Goal: Task Accomplishment & Management: Use online tool/utility

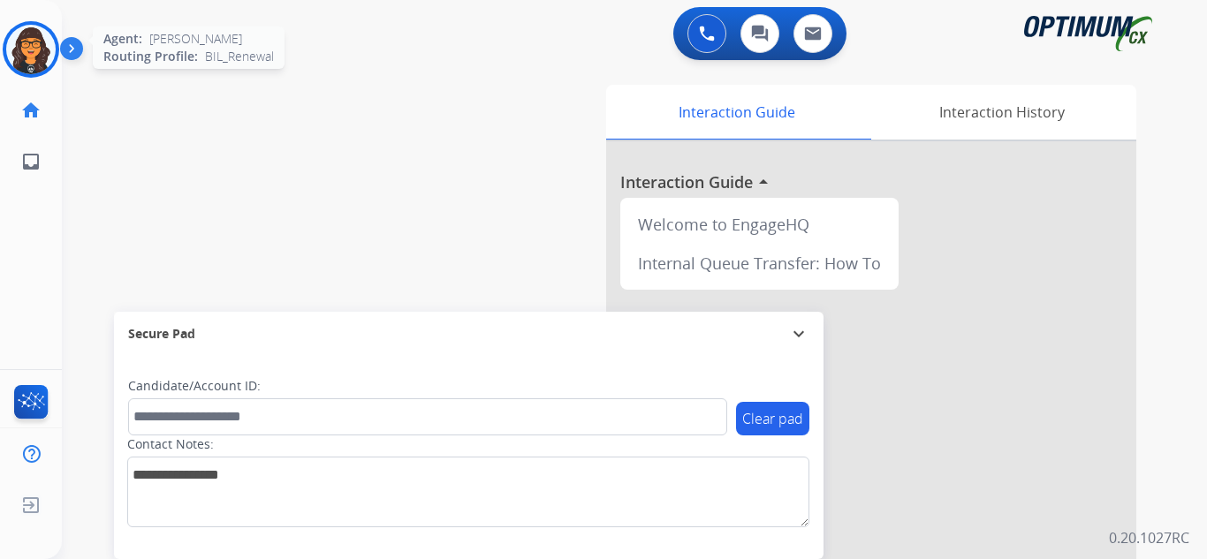
click at [22, 47] on img at bounding box center [30, 49] width 49 height 49
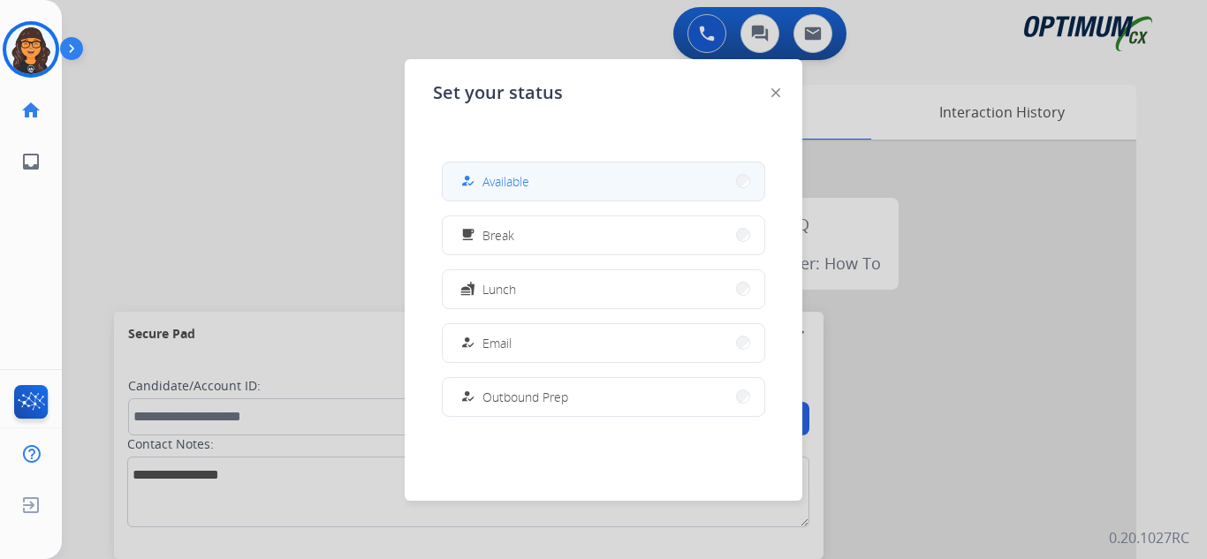
click at [508, 187] on span "Available" at bounding box center [505, 181] width 47 height 19
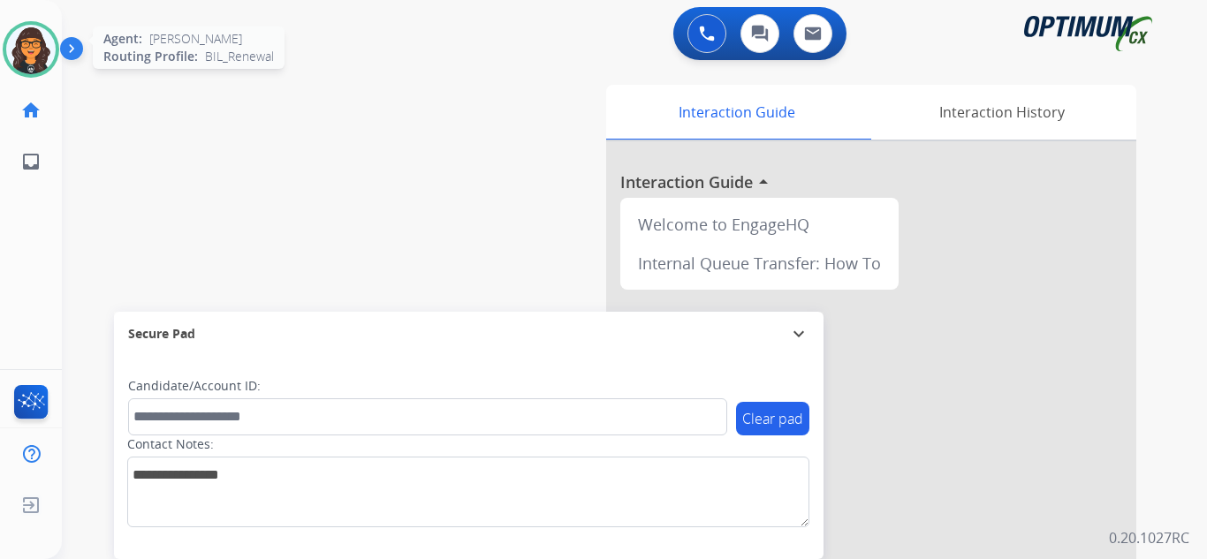
click at [44, 40] on img at bounding box center [30, 49] width 49 height 49
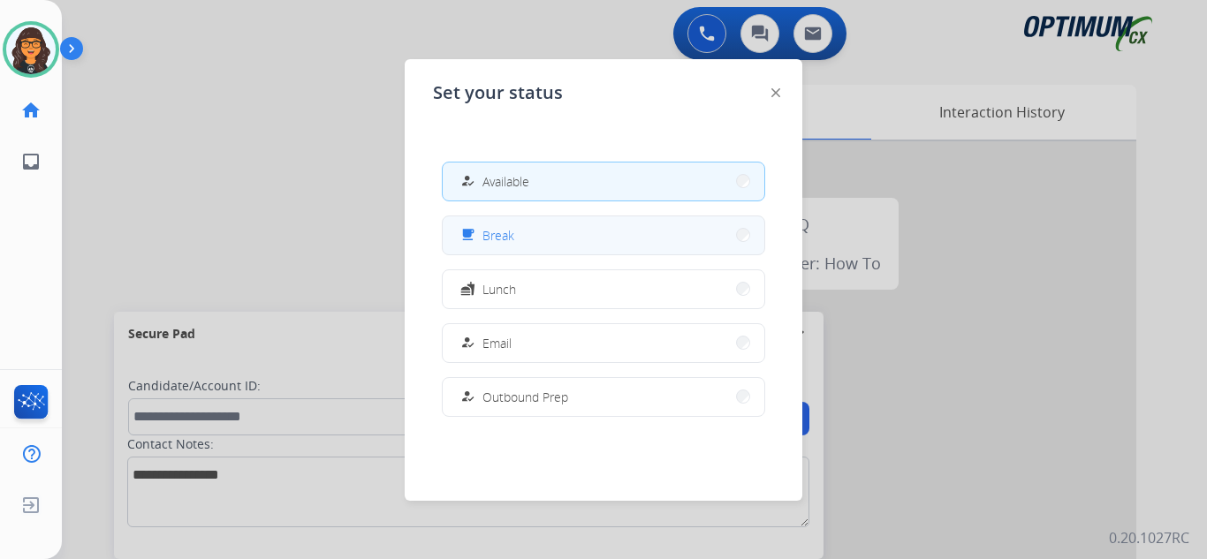
click at [479, 228] on div "free_breakfast" at bounding box center [470, 234] width 26 height 21
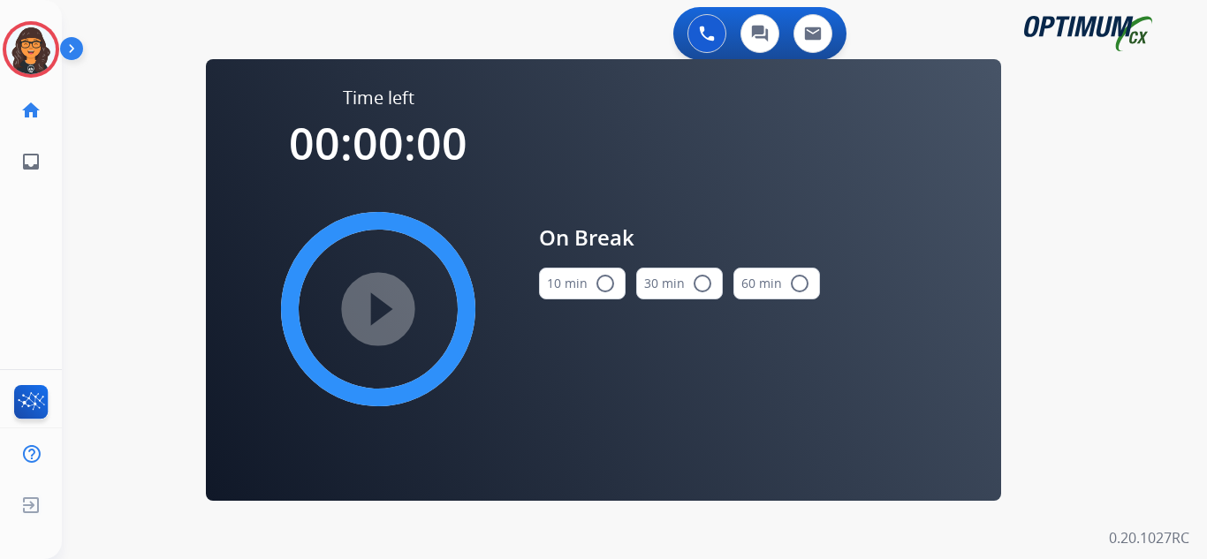
click at [371, 295] on div "play_circle_filled" at bounding box center [378, 309] width 265 height 265
drag, startPoint x: 581, startPoint y: 286, endPoint x: 538, endPoint y: 299, distance: 44.2
click at [581, 286] on button "10 min radio_button_unchecked" at bounding box center [582, 284] width 87 height 32
click at [389, 308] on mat-icon "play_circle_filled" at bounding box center [378, 309] width 21 height 21
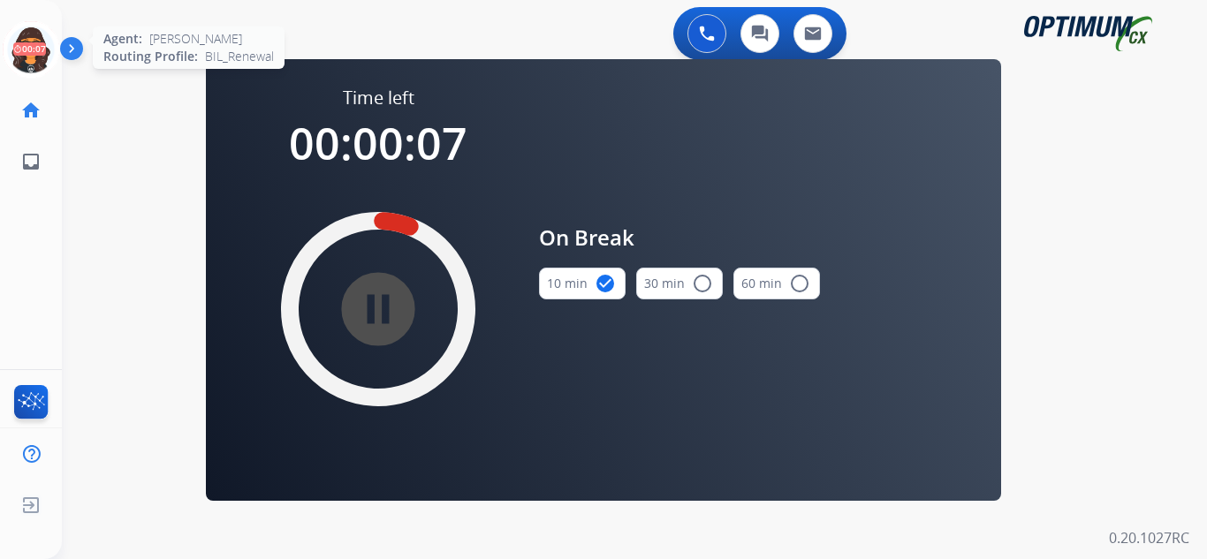
click at [26, 53] on icon at bounding box center [31, 49] width 57 height 57
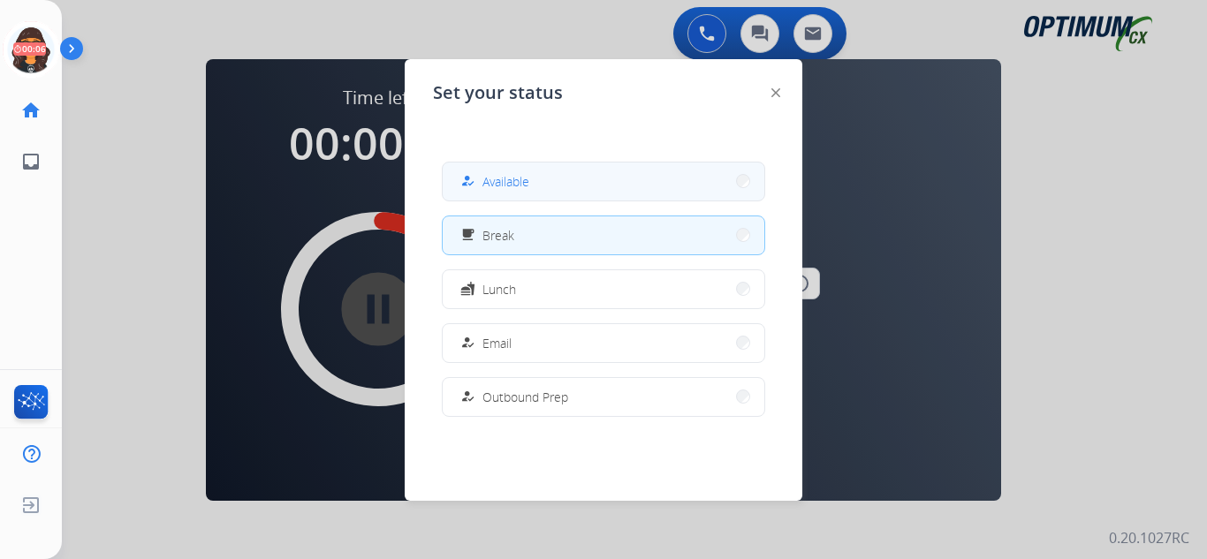
click at [520, 189] on span "Available" at bounding box center [505, 181] width 47 height 19
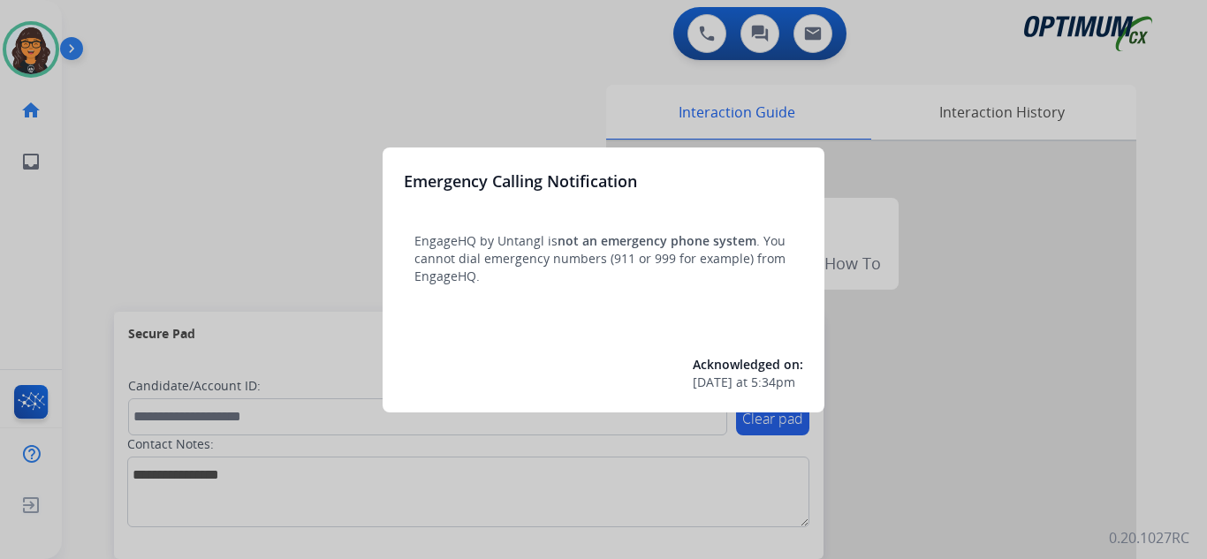
click at [102, 32] on div at bounding box center [603, 279] width 1207 height 559
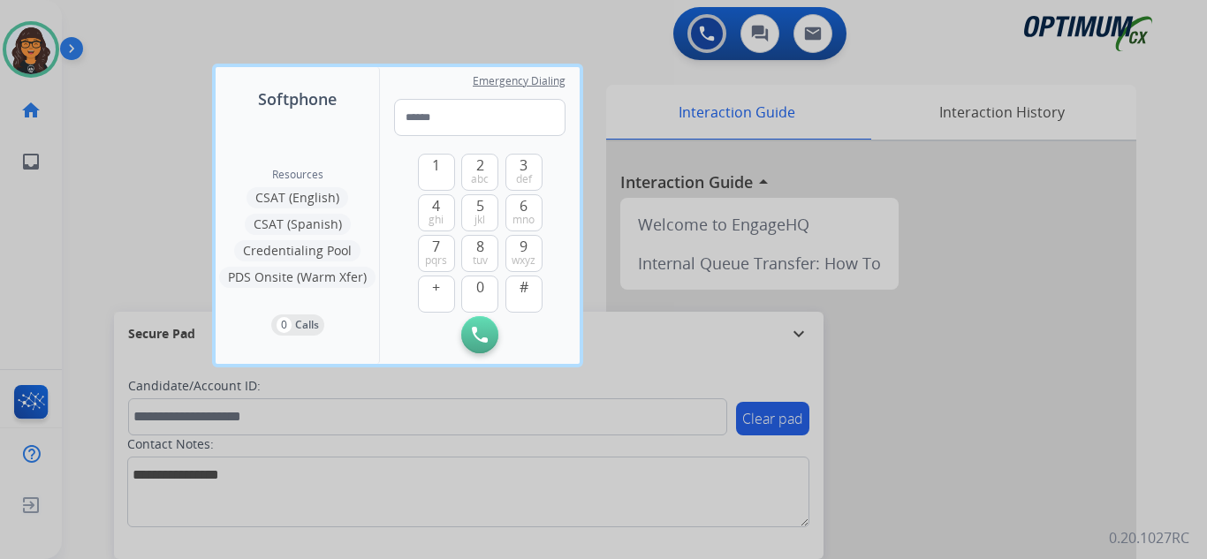
click at [102, 31] on div at bounding box center [603, 279] width 1207 height 559
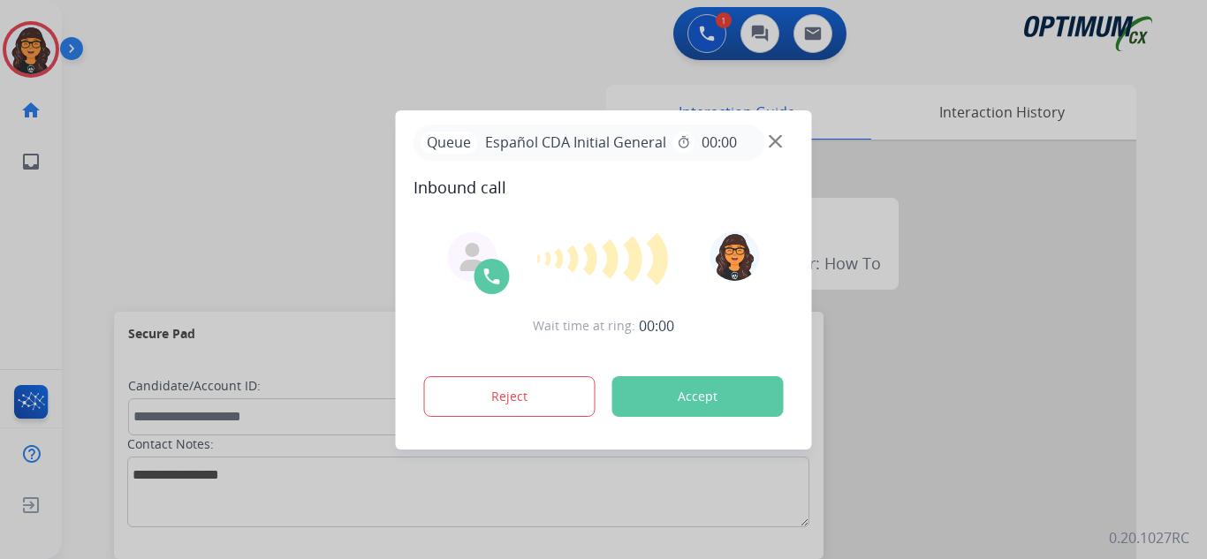
click at [698, 389] on button "Accept" at bounding box center [697, 396] width 171 height 41
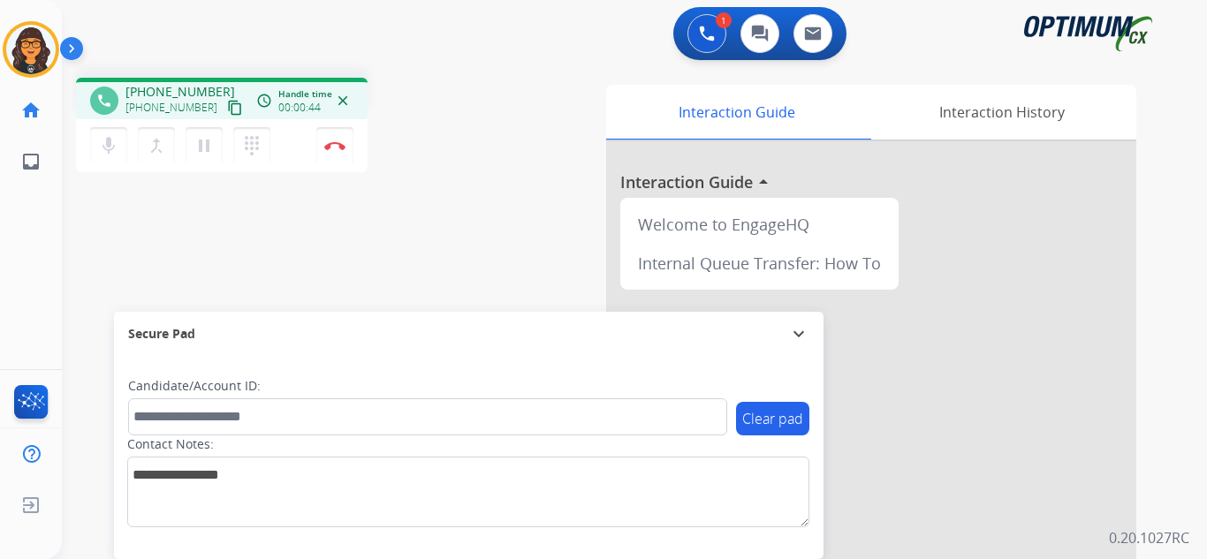
click at [227, 111] on mat-icon "content_copy" at bounding box center [235, 108] width 16 height 16
click at [336, 148] on img at bounding box center [334, 145] width 21 height 9
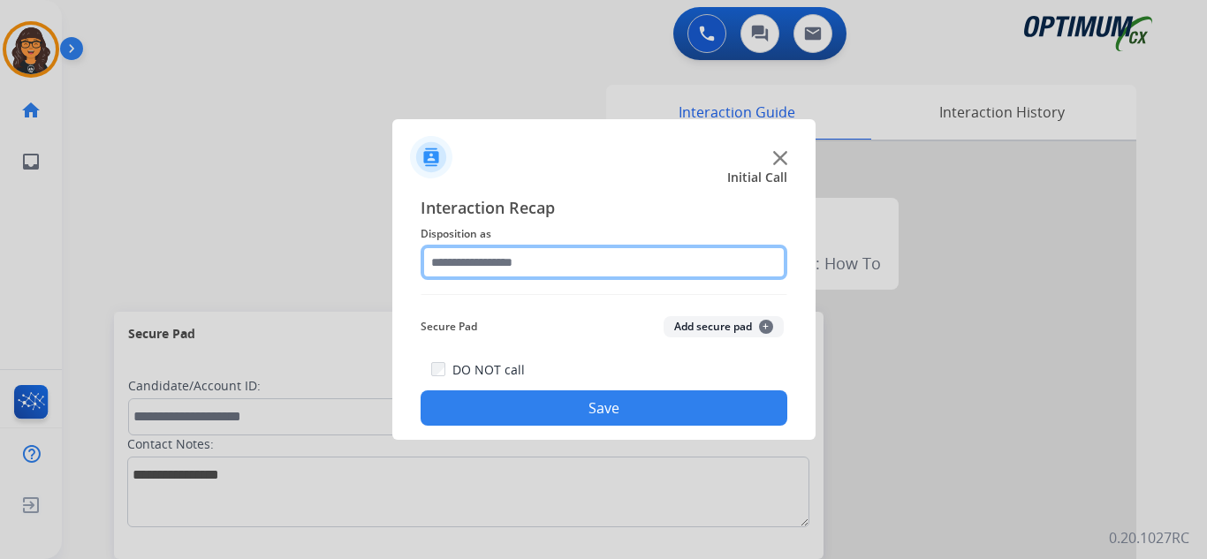
click at [484, 271] on input "text" at bounding box center [604, 262] width 367 height 35
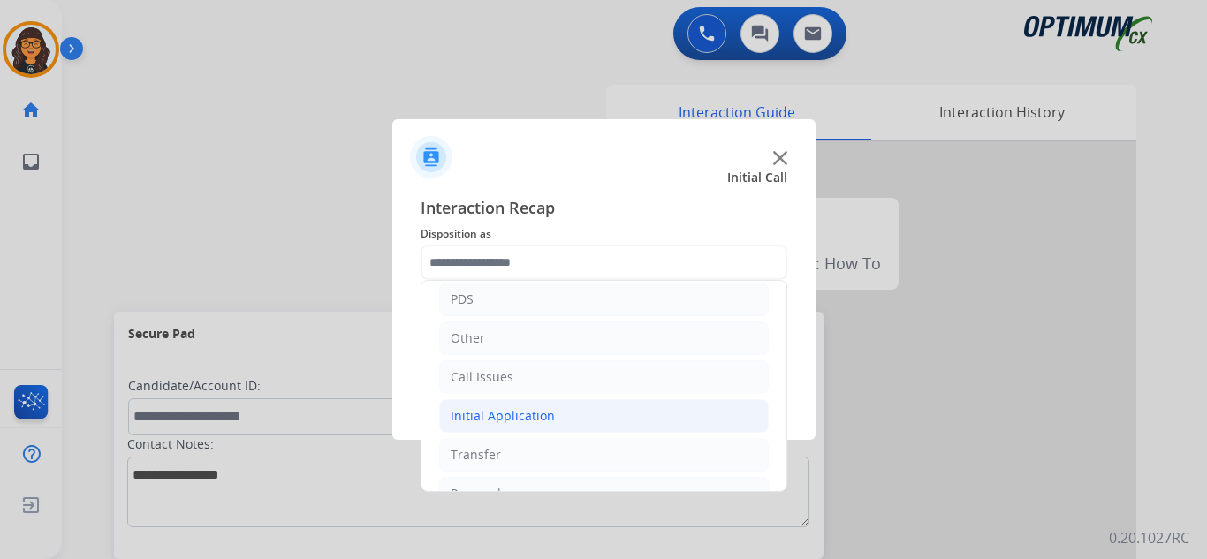
click at [503, 414] on div "Initial Application" at bounding box center [503, 416] width 104 height 18
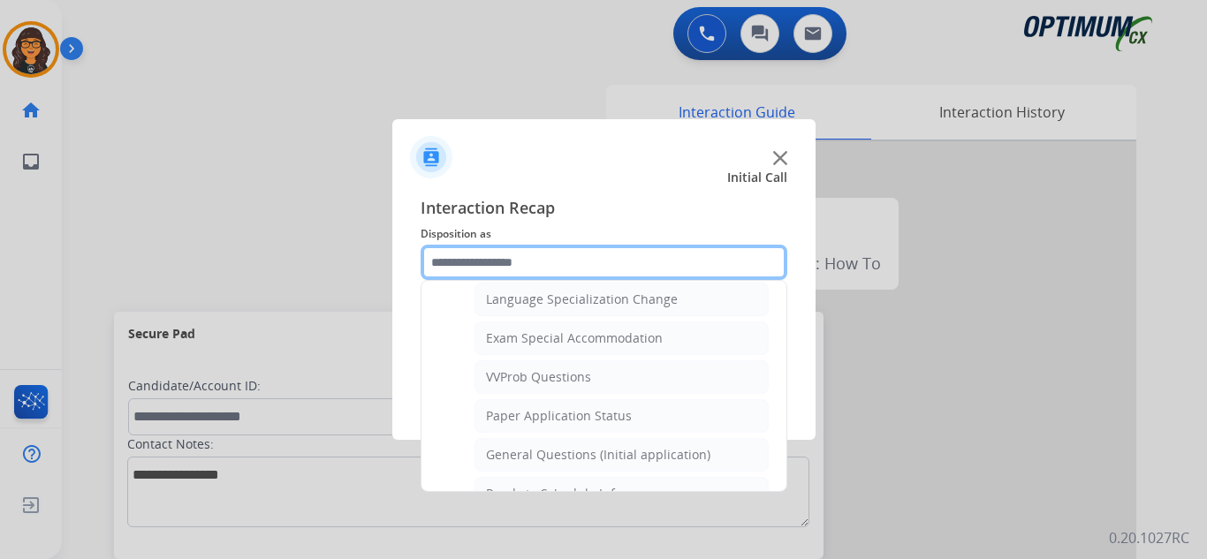
scroll to position [972, 0]
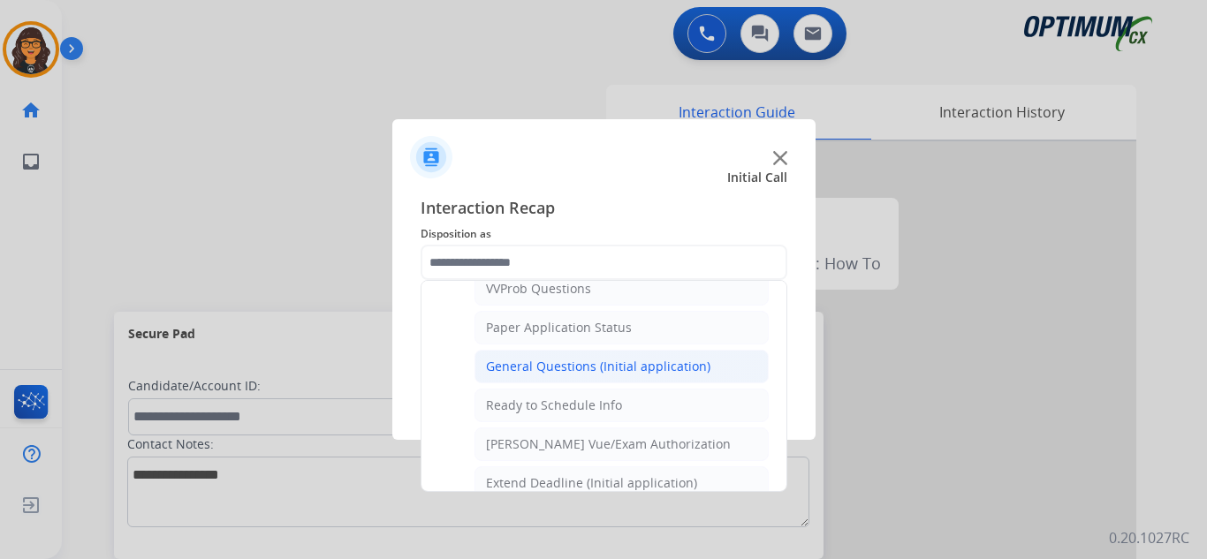
click at [614, 371] on div "General Questions (Initial application)" at bounding box center [598, 367] width 224 height 18
type input "**********"
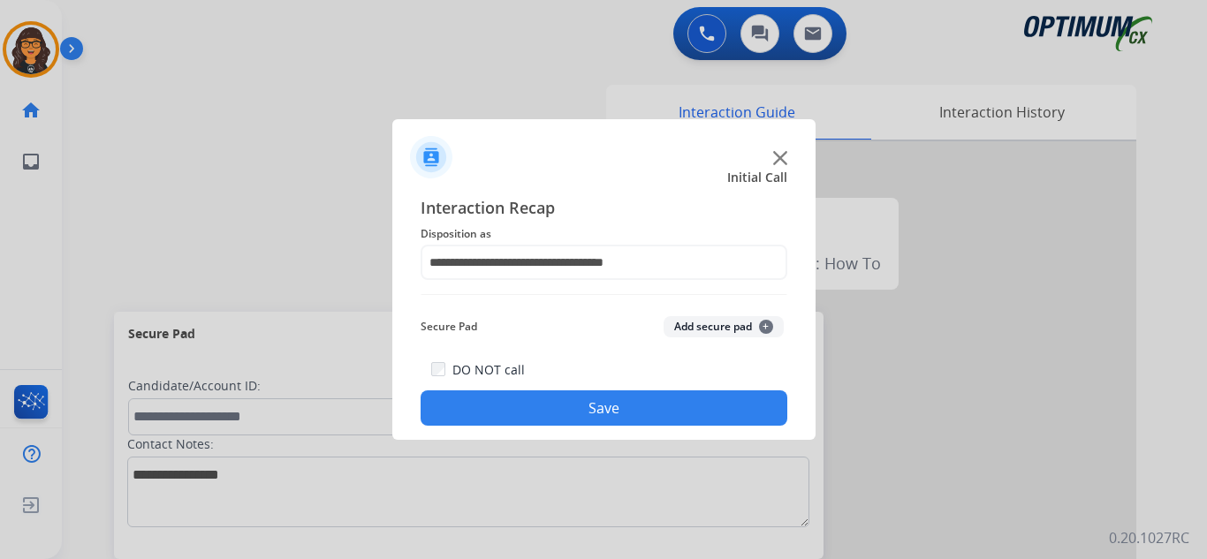
drag, startPoint x: 616, startPoint y: 414, endPoint x: 447, endPoint y: 243, distance: 239.9
click at [616, 414] on button "Save" at bounding box center [604, 408] width 367 height 35
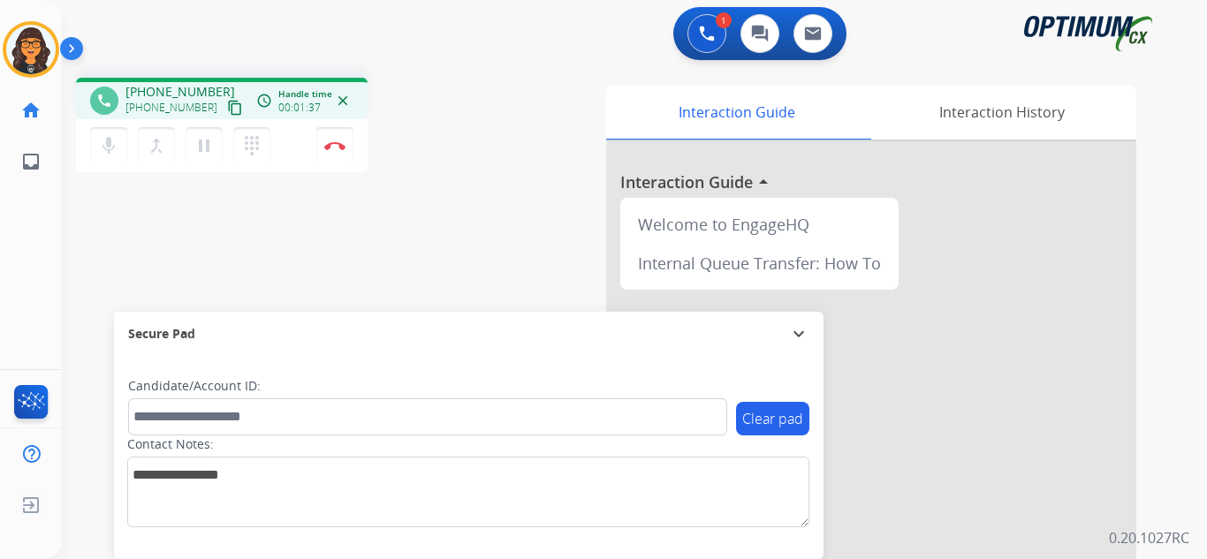
click at [227, 110] on mat-icon "content_copy" at bounding box center [235, 108] width 16 height 16
click at [333, 143] on img at bounding box center [334, 145] width 21 height 9
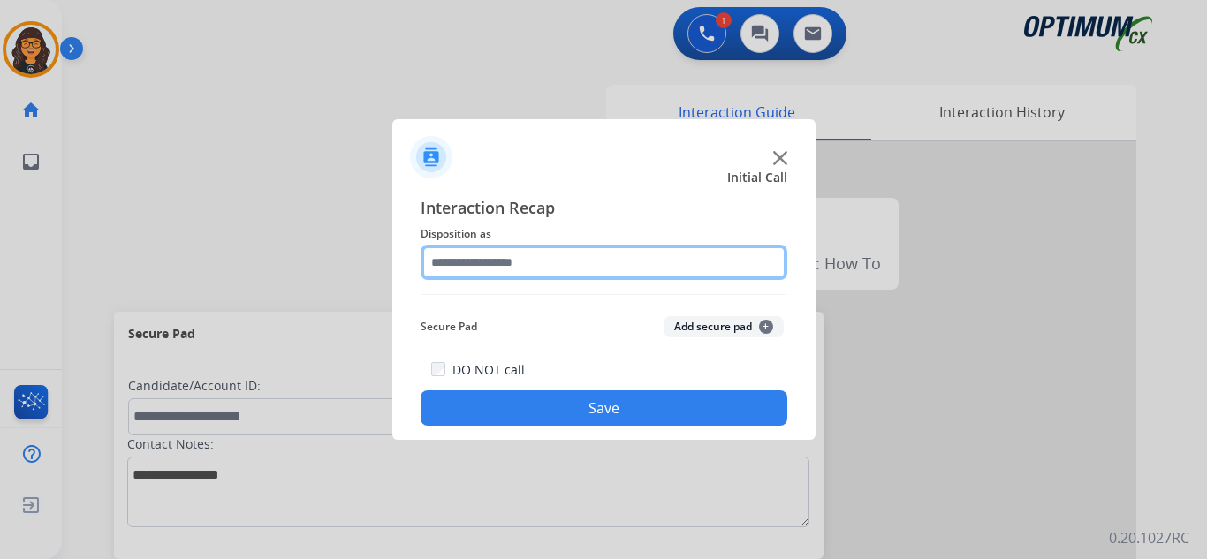
click at [468, 256] on input "text" at bounding box center [604, 262] width 367 height 35
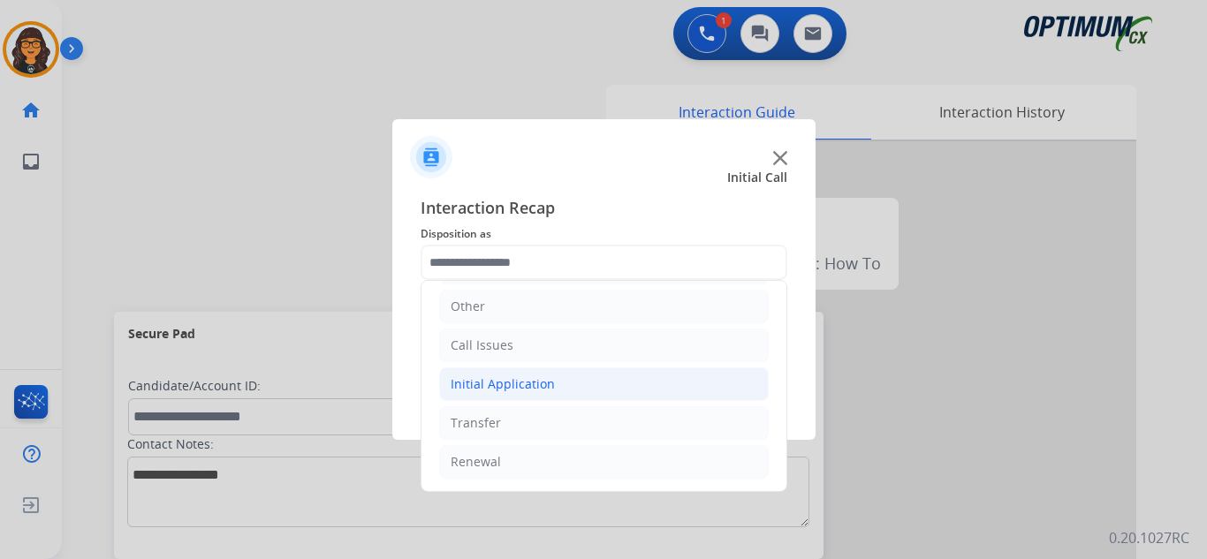
click at [507, 388] on div "Initial Application" at bounding box center [503, 385] width 104 height 18
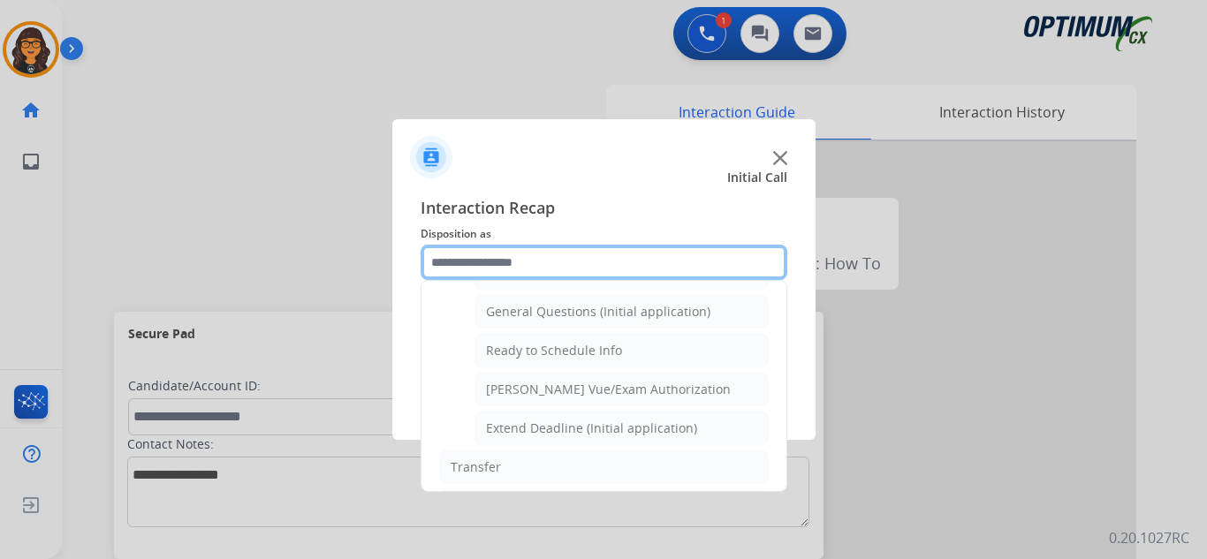
scroll to position [983, 0]
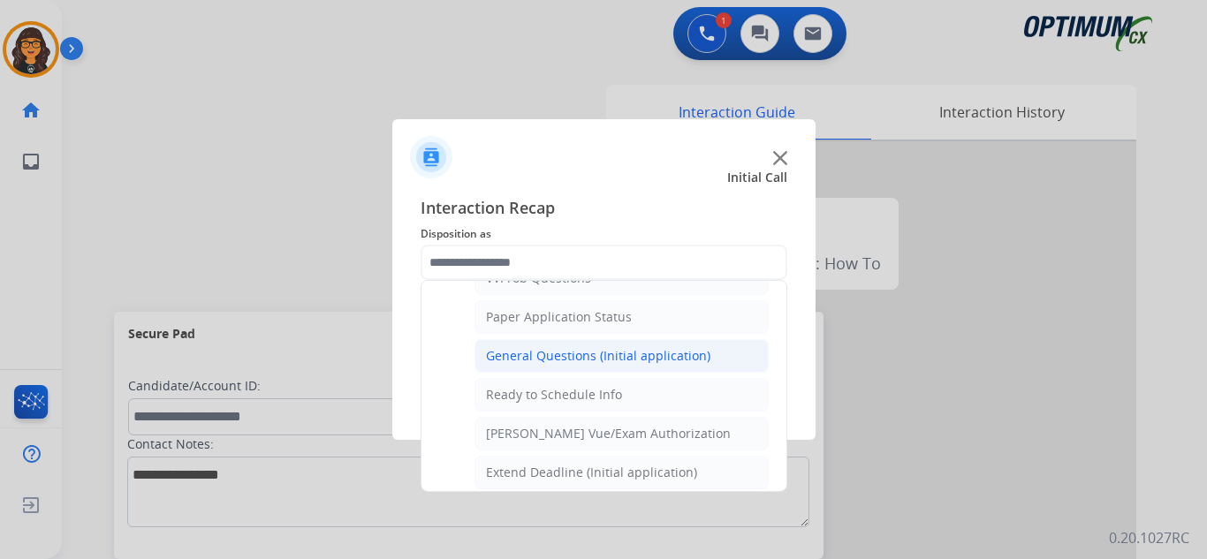
click at [599, 363] on div "General Questions (Initial application)" at bounding box center [598, 356] width 224 height 18
type input "**********"
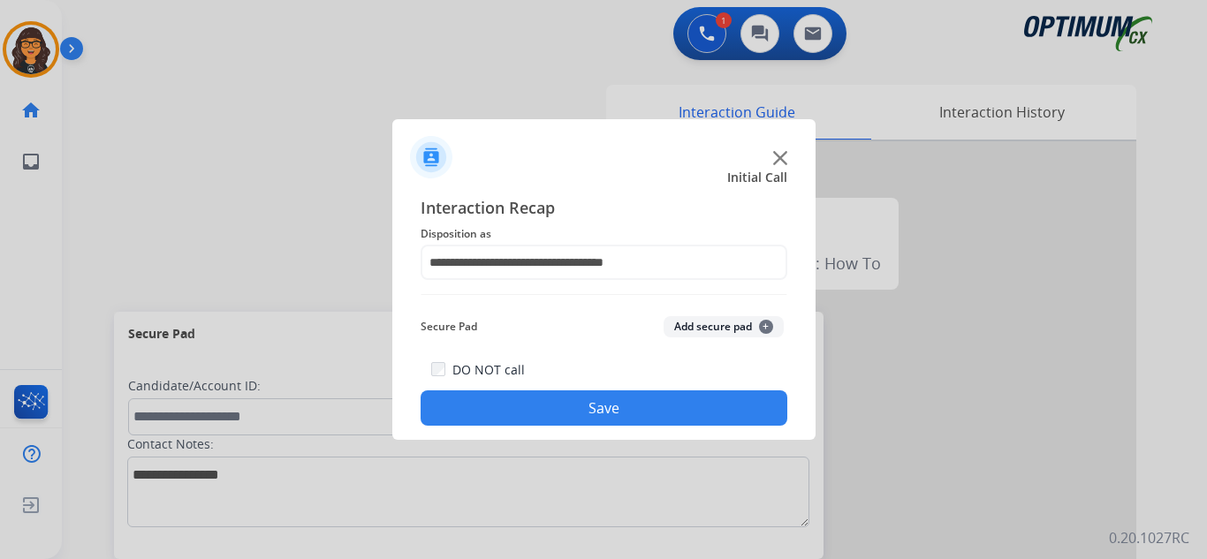
drag, startPoint x: 579, startPoint y: 418, endPoint x: 429, endPoint y: 262, distance: 216.2
click at [579, 417] on button "Save" at bounding box center [604, 408] width 367 height 35
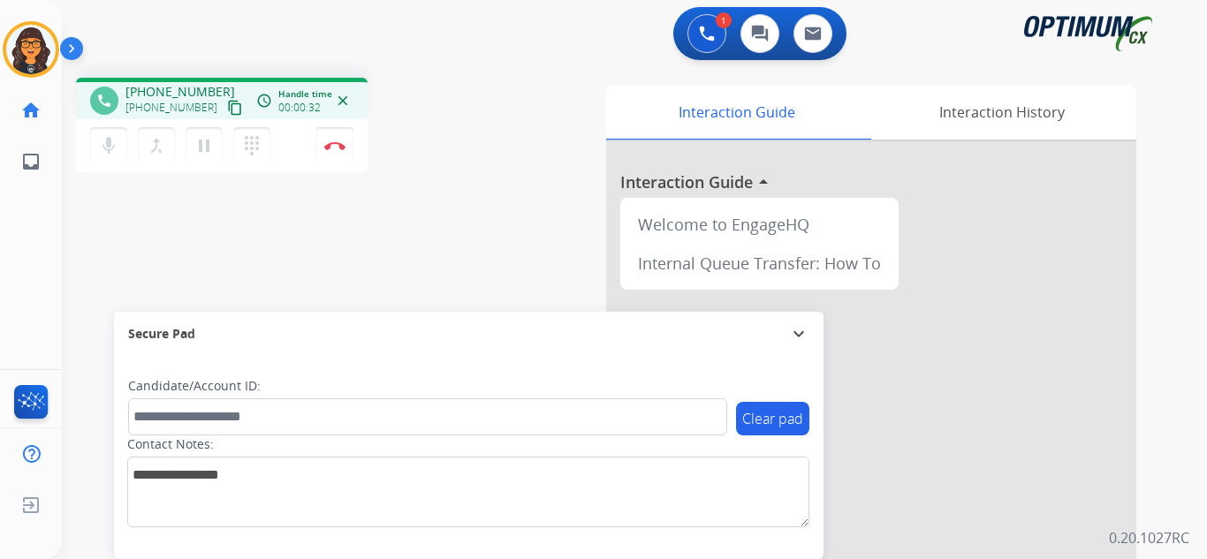
click at [227, 110] on mat-icon "content_copy" at bounding box center [235, 108] width 16 height 16
click at [337, 142] on img at bounding box center [334, 145] width 21 height 9
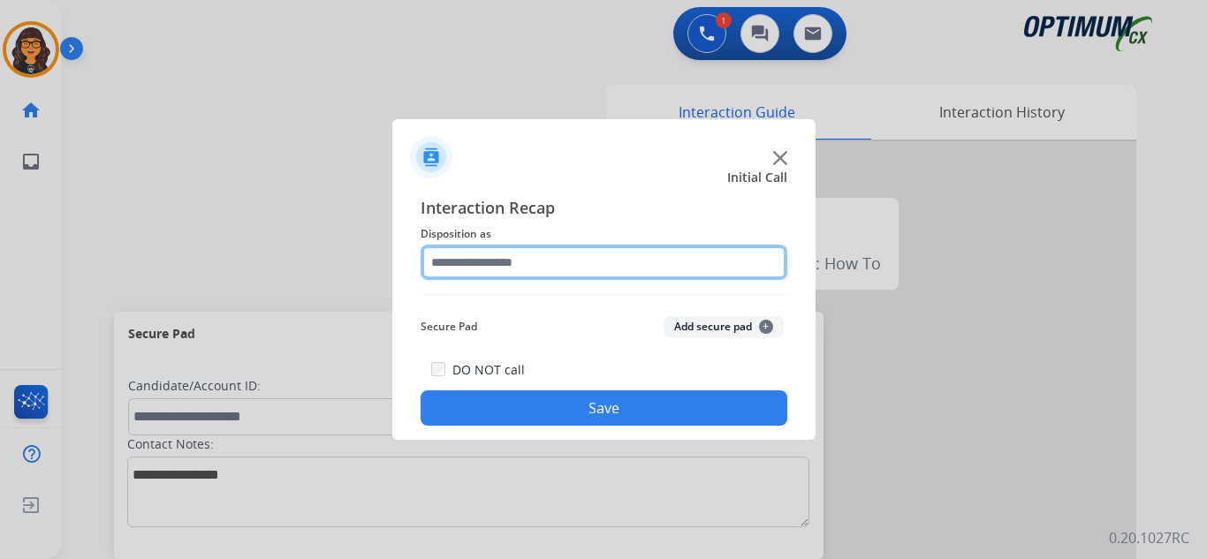
click at [521, 270] on input "text" at bounding box center [604, 262] width 367 height 35
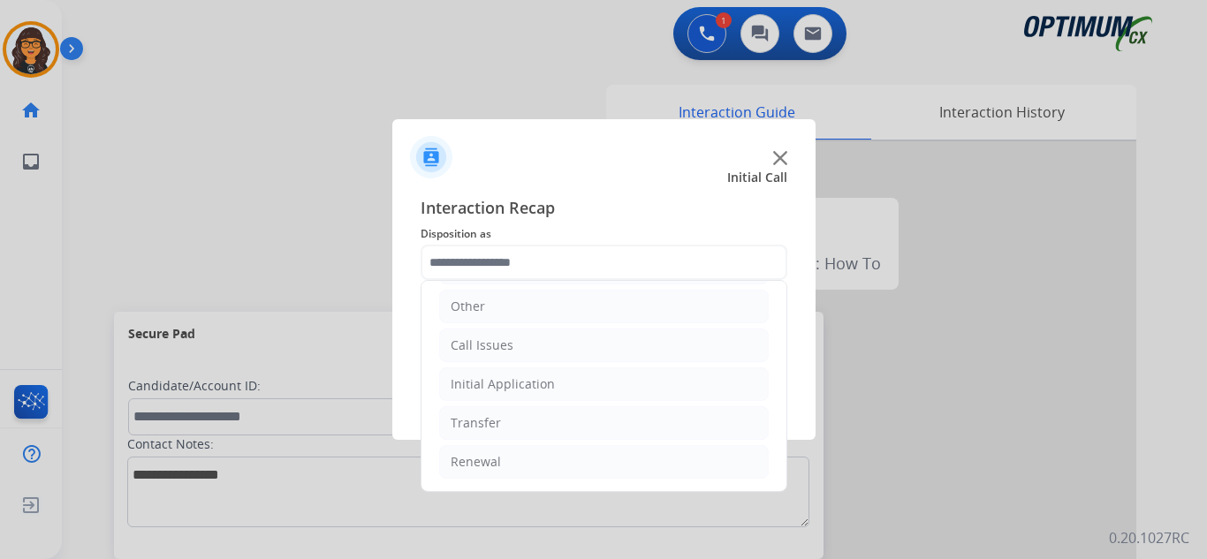
drag, startPoint x: 493, startPoint y: 453, endPoint x: 566, endPoint y: 404, distance: 88.5
click at [493, 452] on li "Renewal" at bounding box center [604, 462] width 330 height 34
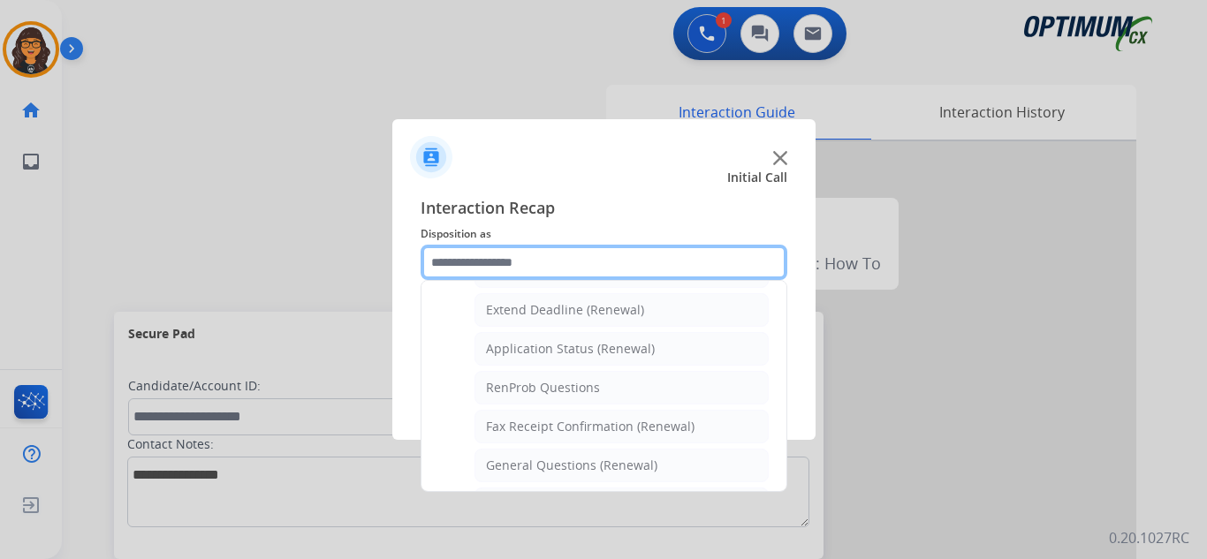
scroll to position [385, 0]
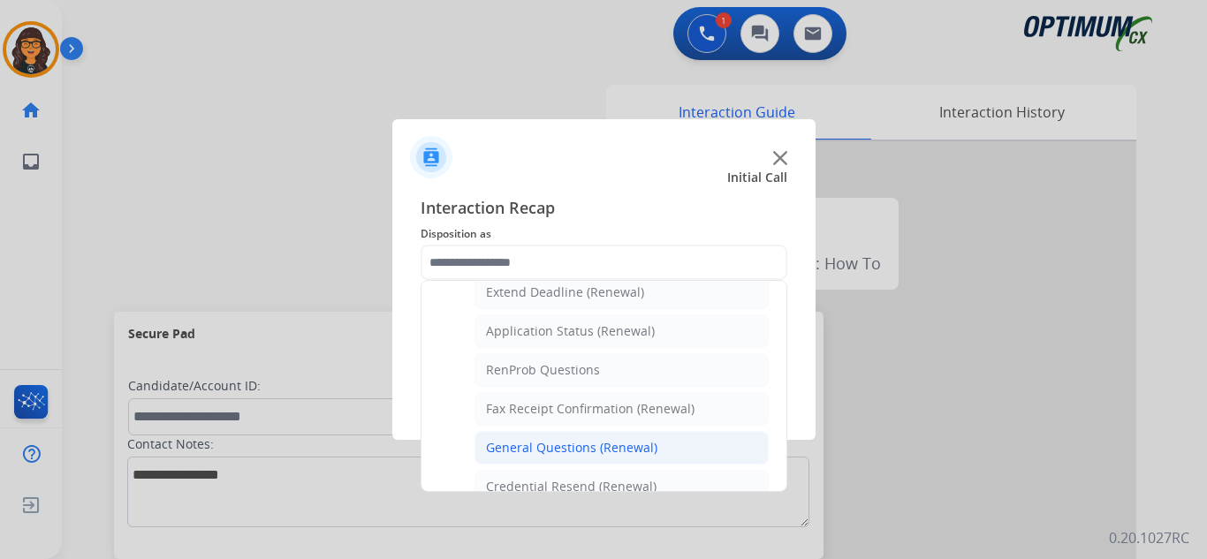
click at [576, 452] on div "General Questions (Renewal)" at bounding box center [571, 448] width 171 height 18
type input "**********"
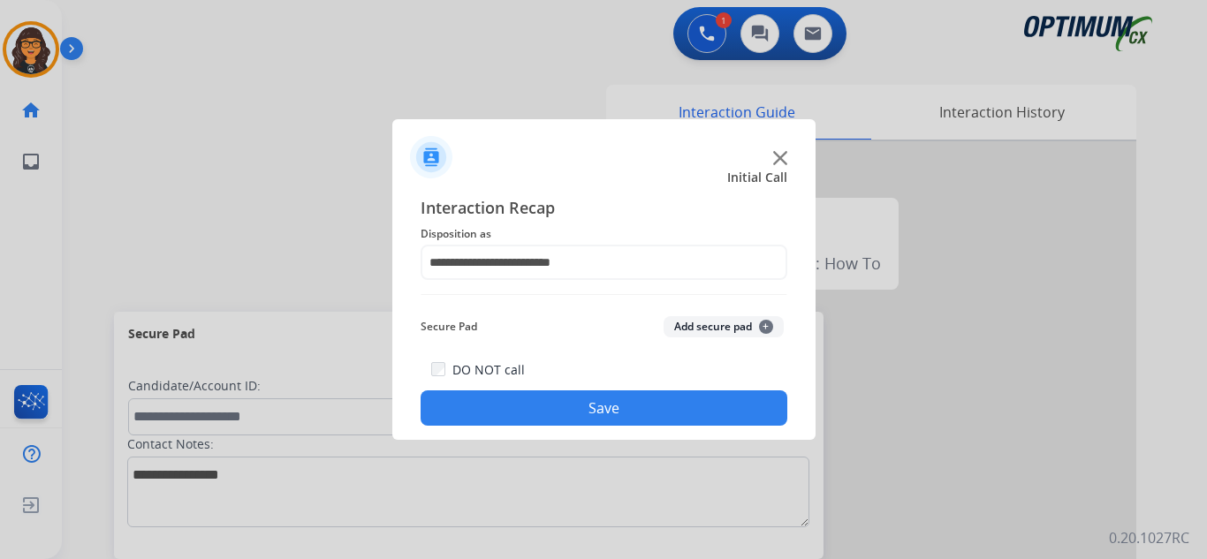
click at [561, 419] on button "Save" at bounding box center [604, 408] width 367 height 35
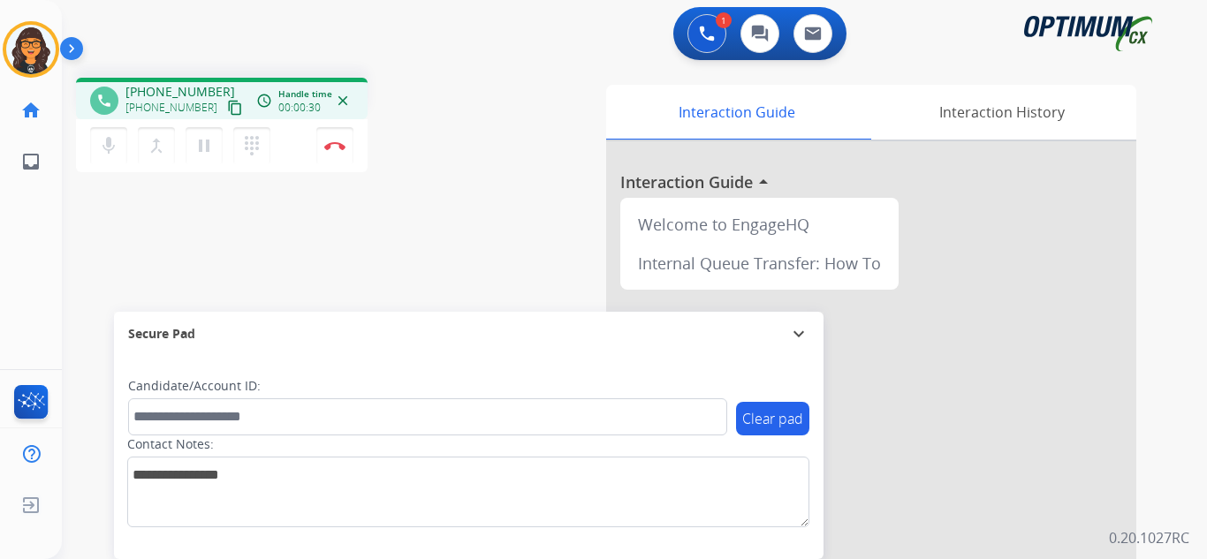
click at [227, 110] on mat-icon "content_copy" at bounding box center [235, 108] width 16 height 16
click at [333, 148] on img at bounding box center [334, 145] width 21 height 9
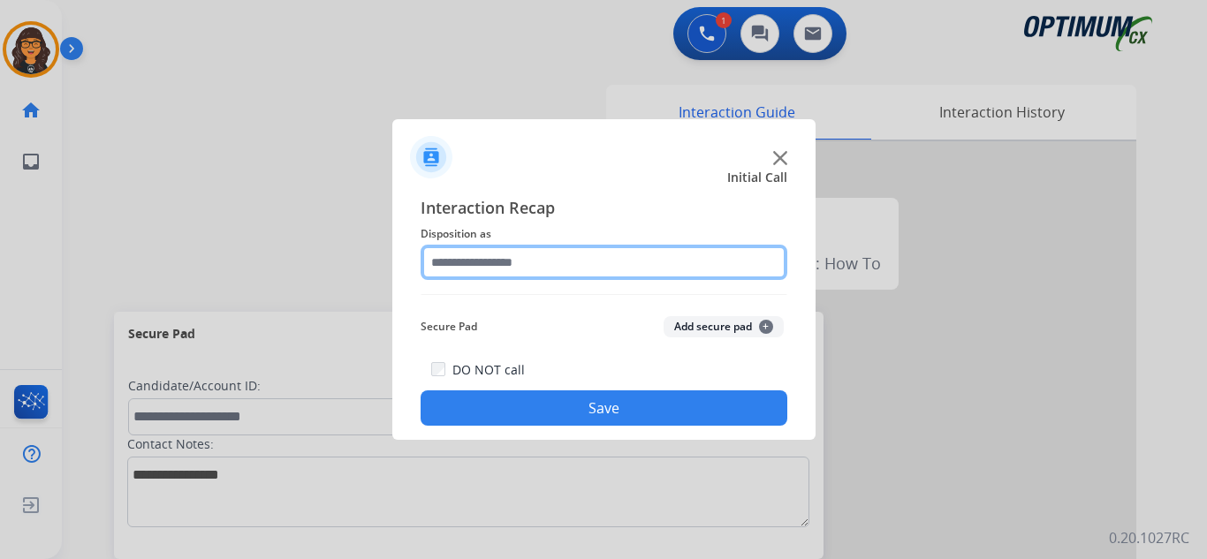
click at [482, 260] on input "text" at bounding box center [604, 262] width 367 height 35
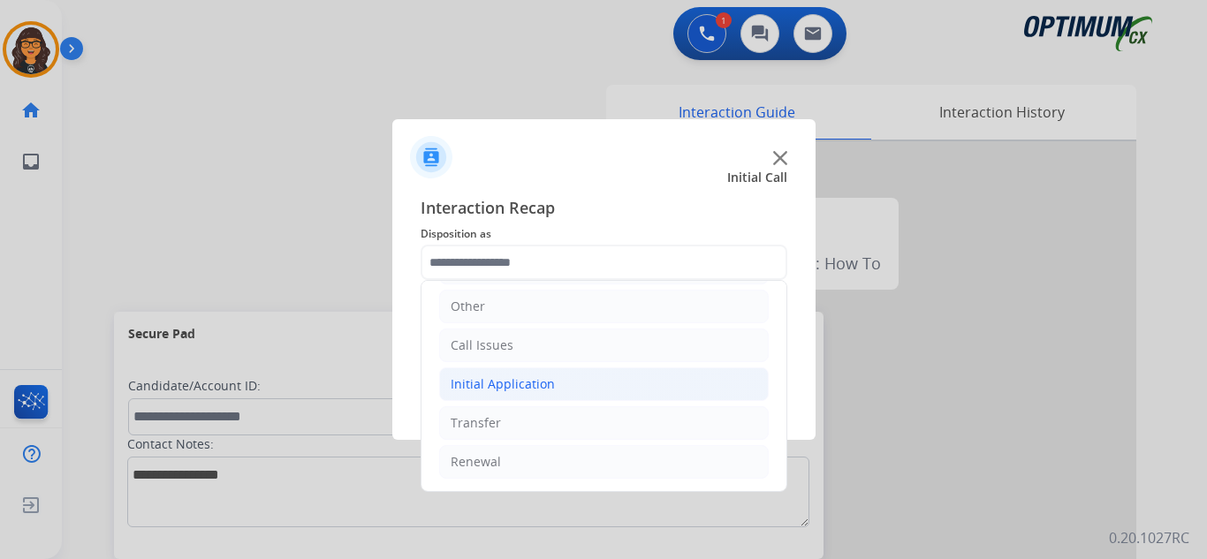
click at [512, 388] on div "Initial Application" at bounding box center [503, 385] width 104 height 18
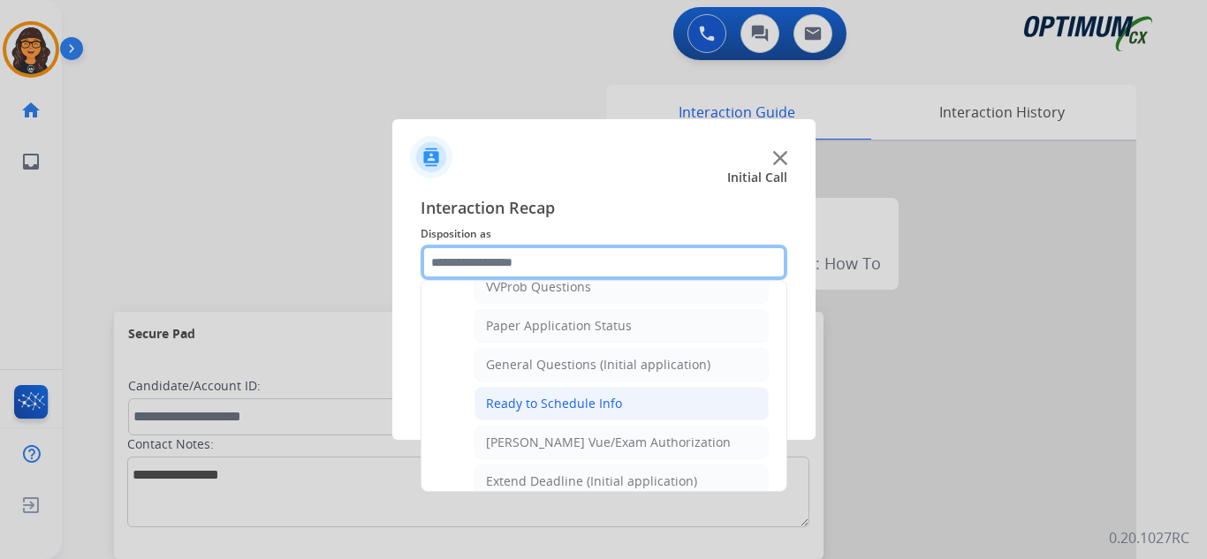
scroll to position [1004, 0]
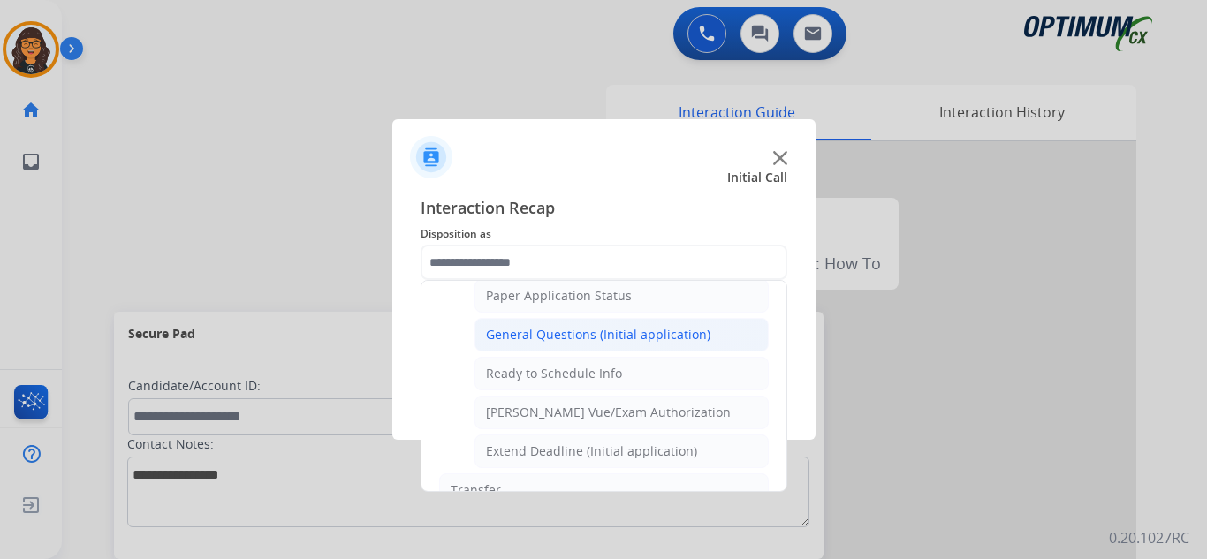
click at [599, 339] on div "General Questions (Initial application)" at bounding box center [598, 335] width 224 height 18
type input "**********"
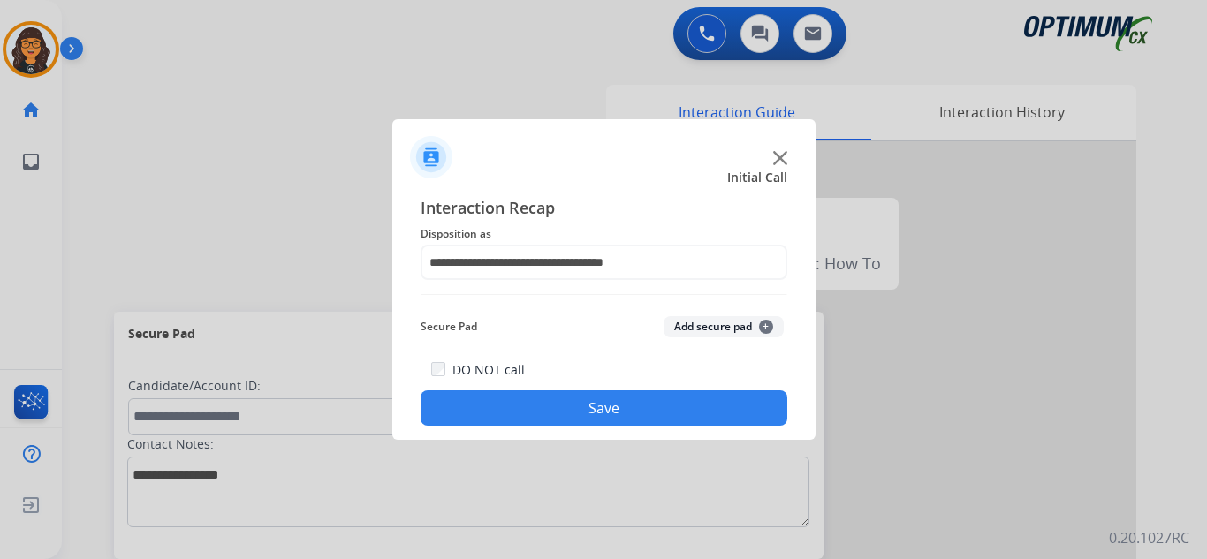
click at [619, 419] on button "Save" at bounding box center [604, 408] width 367 height 35
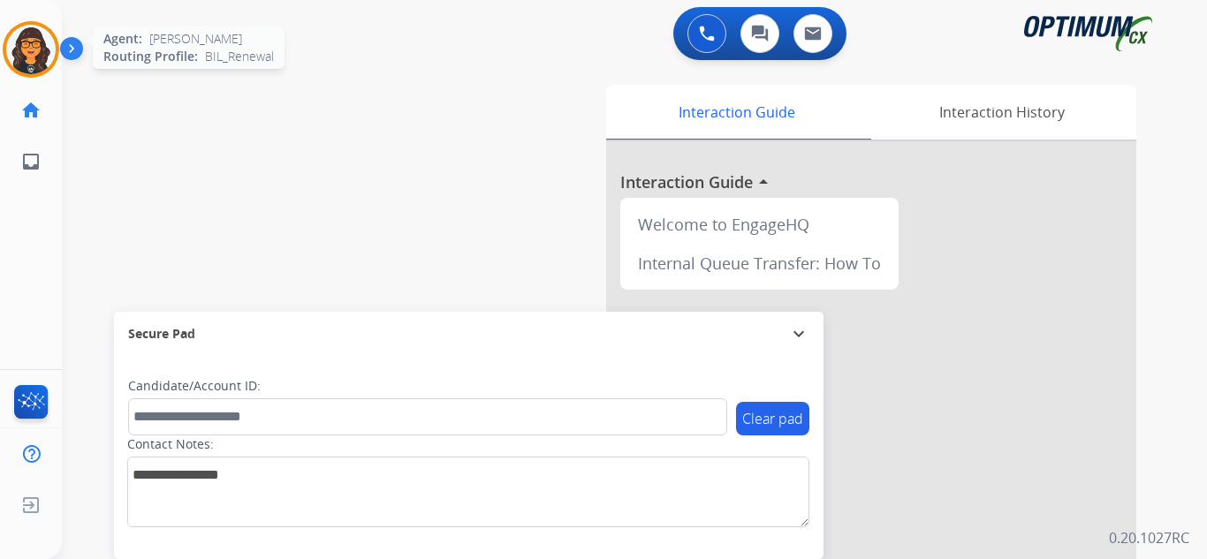
drag, startPoint x: 35, startPoint y: 41, endPoint x: 73, endPoint y: 49, distance: 38.8
click at [35, 42] on img at bounding box center [30, 49] width 49 height 49
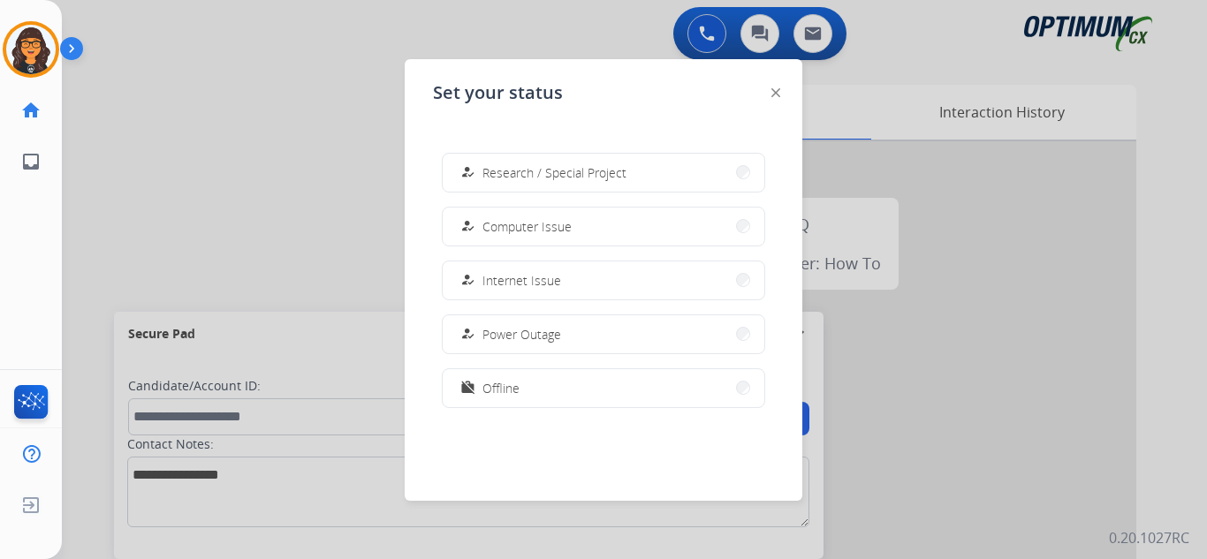
scroll to position [441, 0]
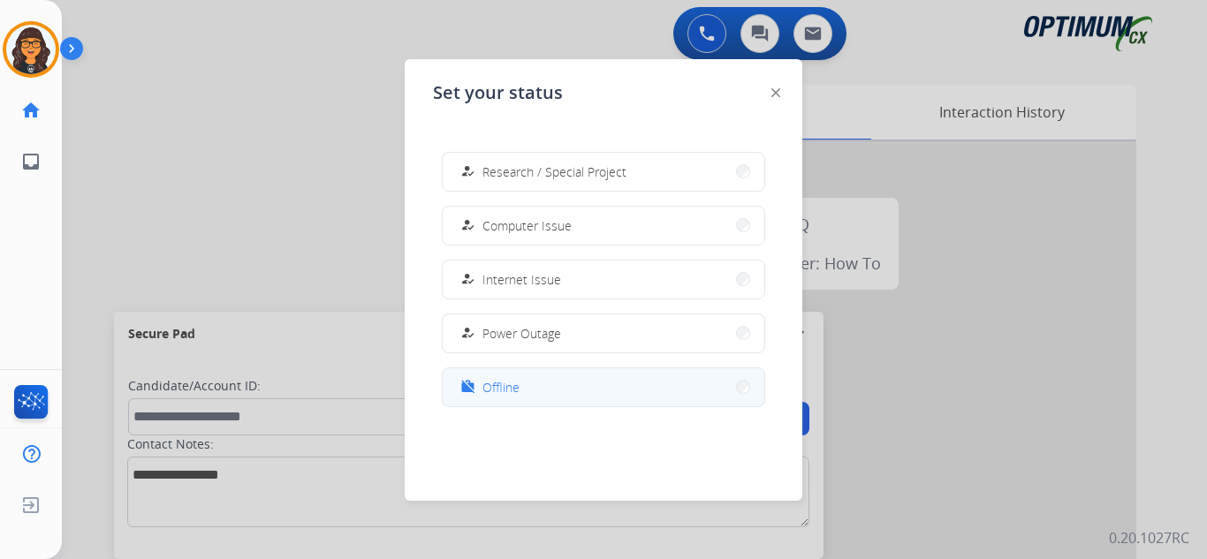
click at [492, 383] on span "Offline" at bounding box center [500, 387] width 37 height 19
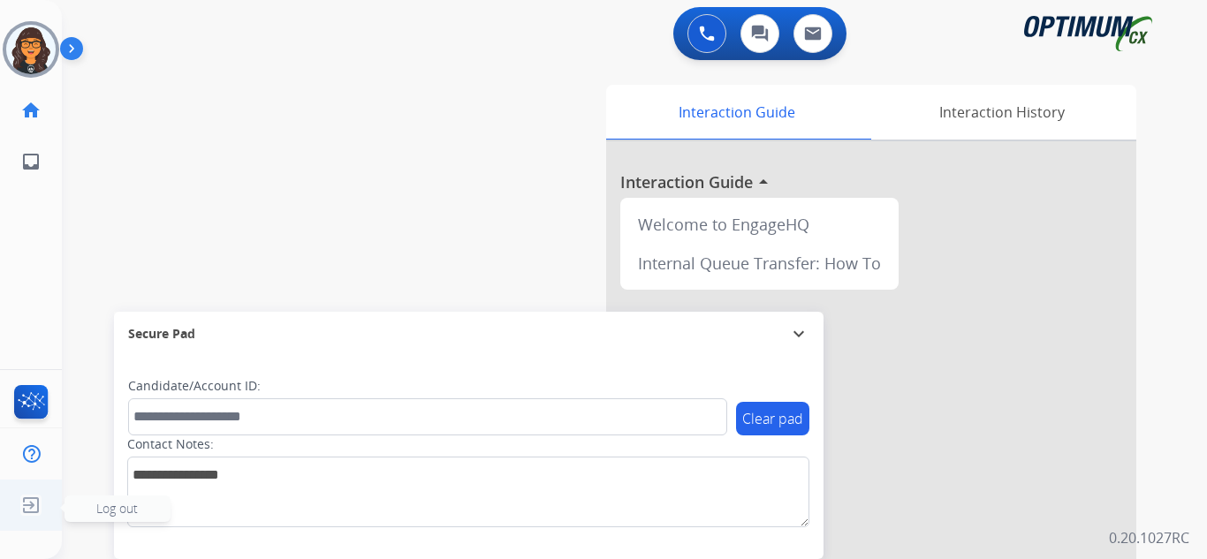
click at [30, 503] on img at bounding box center [31, 506] width 32 height 34
